Goal: Task Accomplishment & Management: Manage account settings

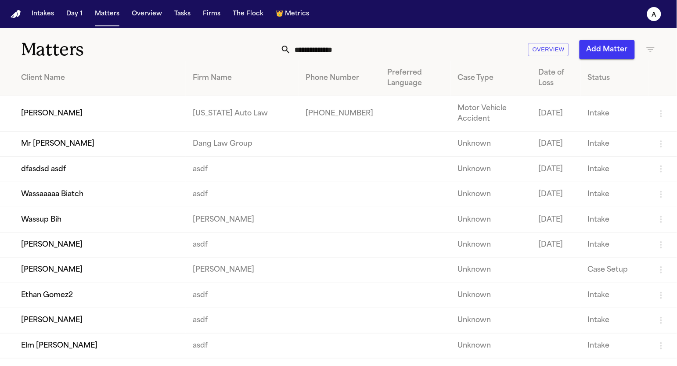
click at [127, 119] on td "[PERSON_NAME]" at bounding box center [93, 114] width 186 height 36
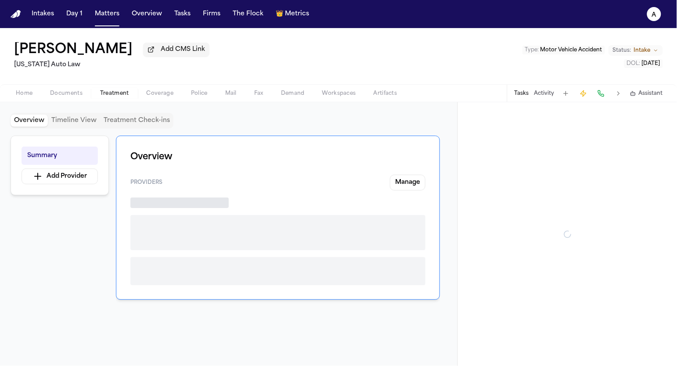
click at [115, 97] on span "Treatment" at bounding box center [114, 93] width 29 height 7
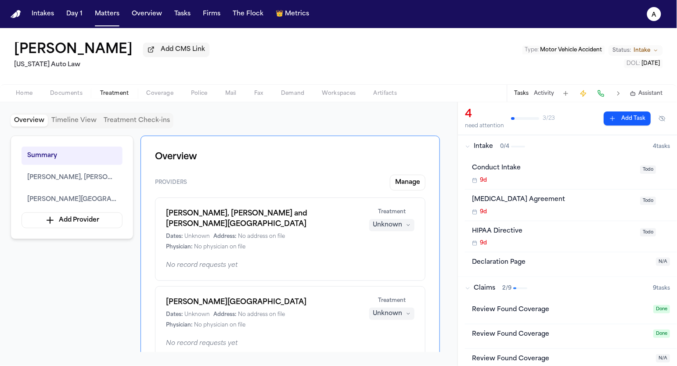
click at [208, 233] on span "Unknown" at bounding box center [196, 236] width 25 height 7
click at [411, 179] on button "Manage" at bounding box center [408, 183] width 36 height 16
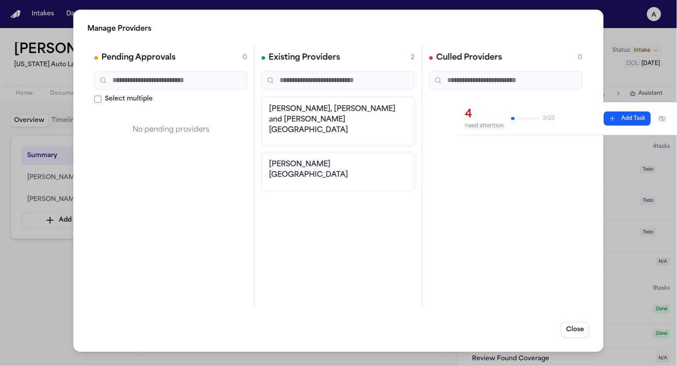
click at [298, 116] on h3 "[PERSON_NAME], [PERSON_NAME] and [PERSON_NAME][GEOGRAPHIC_DATA]" at bounding box center [338, 120] width 138 height 32
click at [589, 322] on div "Manage Providers Pending Approvals 0 Select multiple No pending providers Exist…" at bounding box center [338, 181] width 530 height 342
click at [573, 329] on button "Close" at bounding box center [575, 330] width 29 height 16
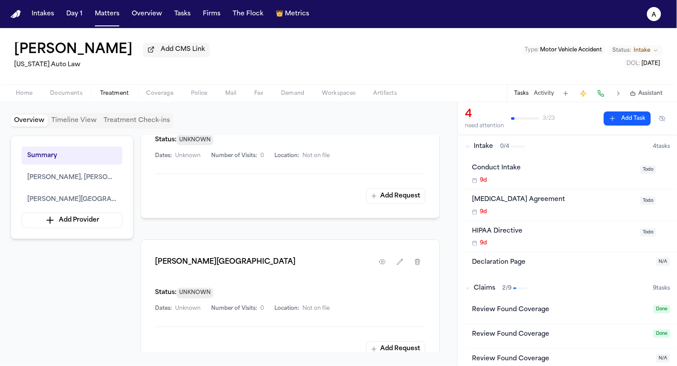
scroll to position [216, 0]
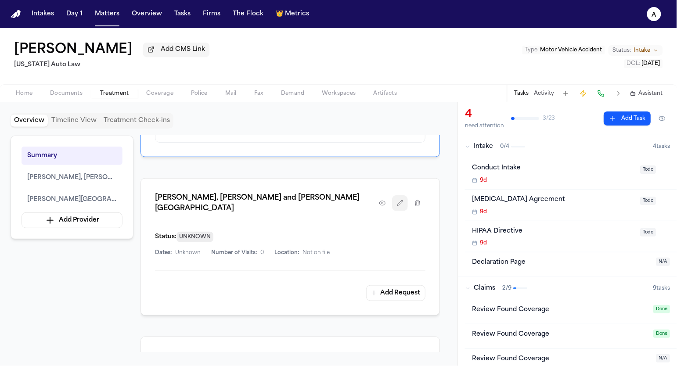
click at [404, 195] on button "button" at bounding box center [400, 203] width 16 height 16
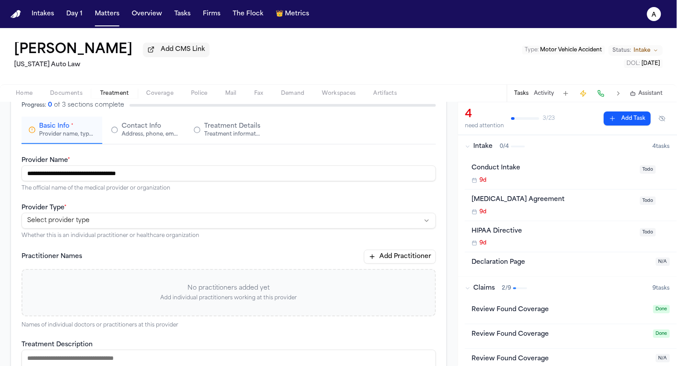
scroll to position [85, 0]
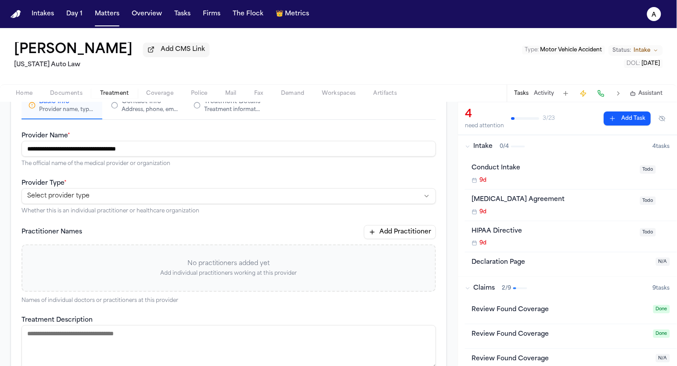
click at [190, 197] on html "**********" at bounding box center [338, 183] width 677 height 366
select select "**********"
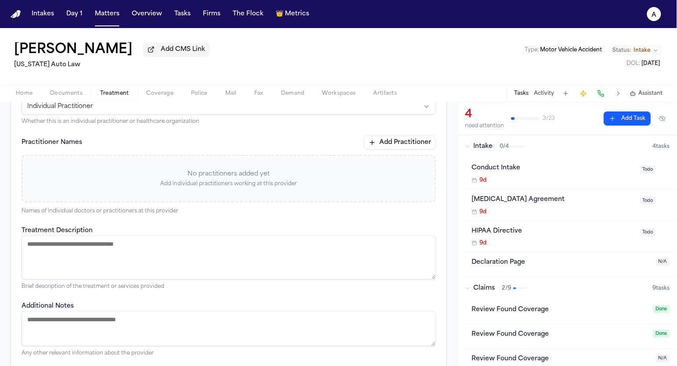
scroll to position [225, 0]
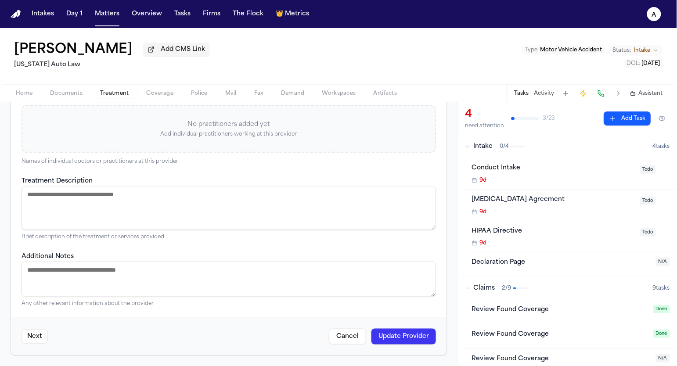
click at [401, 335] on button "Update Provider" at bounding box center [403, 337] width 65 height 16
